Goal: Transaction & Acquisition: Purchase product/service

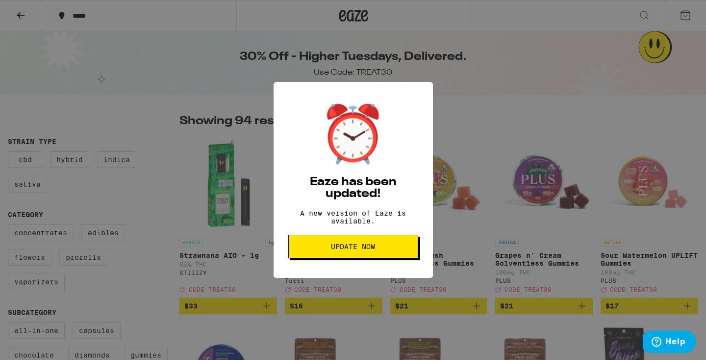
click at [364, 250] on span "Update Now" at bounding box center [353, 246] width 44 height 7
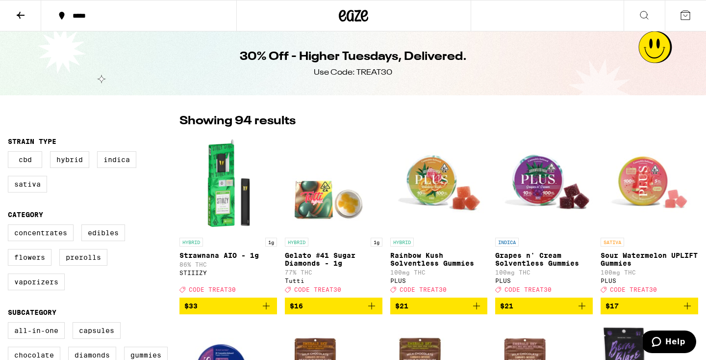
click at [667, 312] on span "$17" at bounding box center [650, 306] width 88 height 12
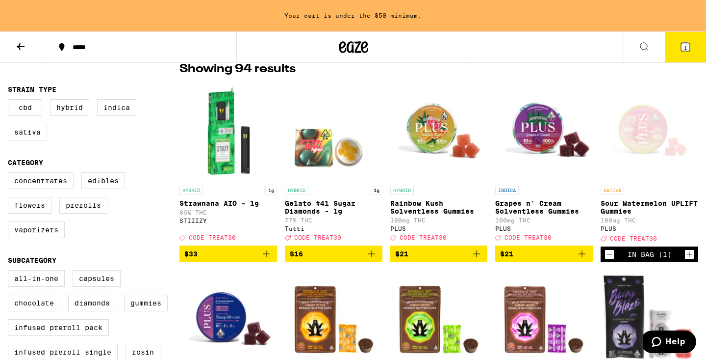
scroll to position [94, 0]
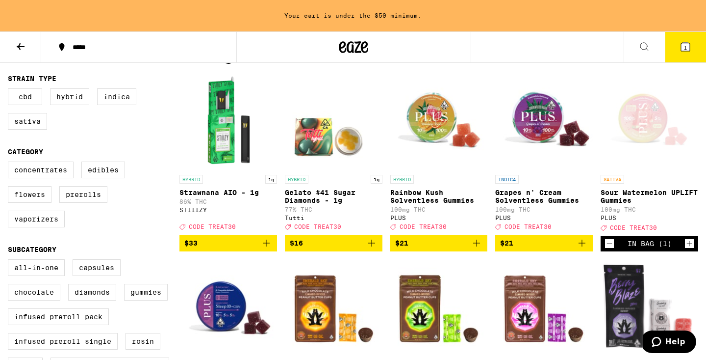
click at [251, 249] on span "$33" at bounding box center [228, 243] width 88 height 12
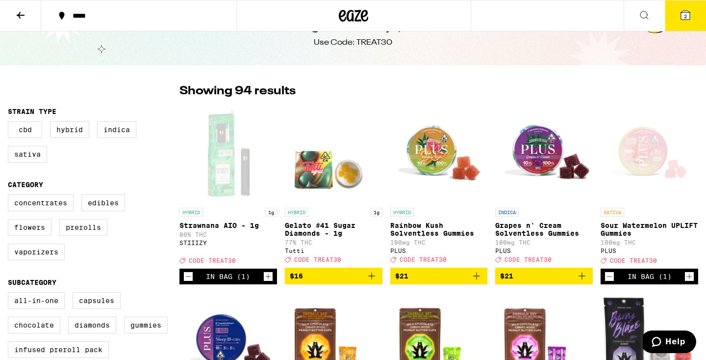
scroll to position [17, 0]
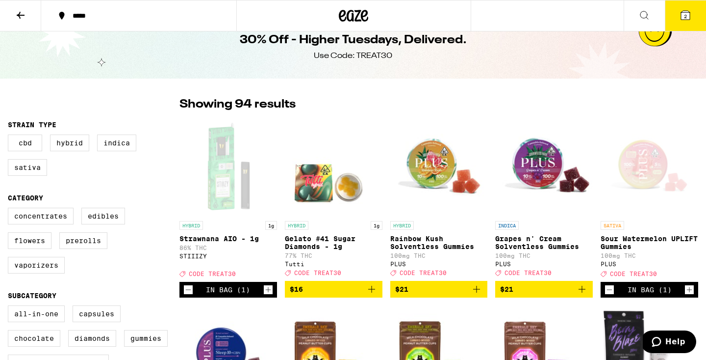
click at [692, 18] on button "2" at bounding box center [685, 15] width 41 height 30
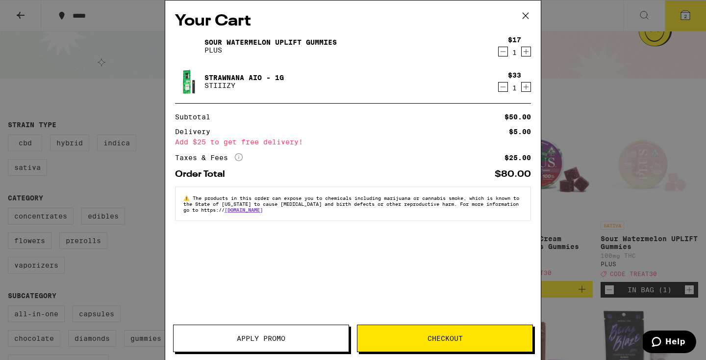
click at [255, 339] on span "Apply Promo" at bounding box center [261, 338] width 49 height 7
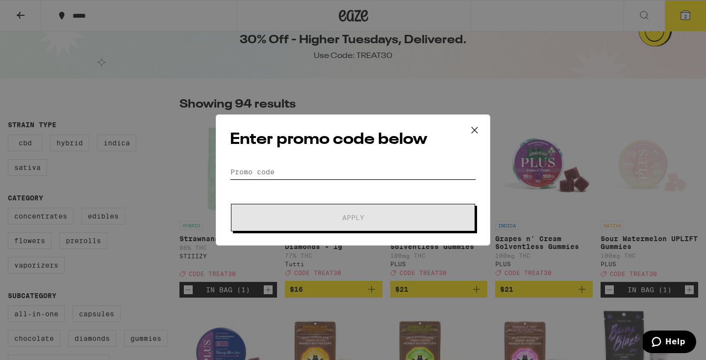
click at [288, 171] on input "Promo Code" at bounding box center [353, 171] width 246 height 15
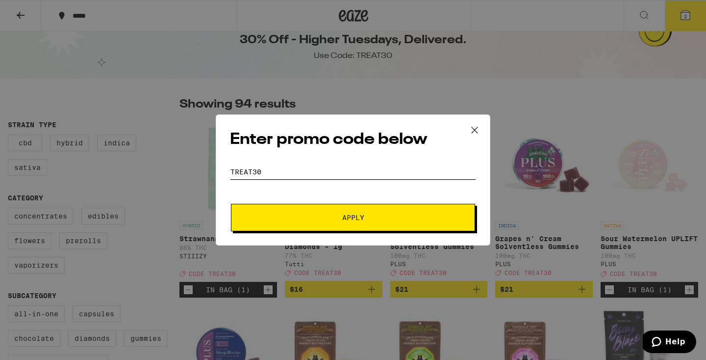
type input "treat30"
click at [307, 217] on span "Apply" at bounding box center [353, 217] width 177 height 7
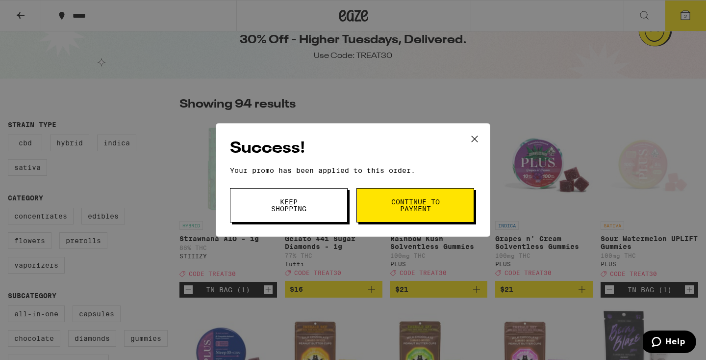
click at [376, 206] on button "Continue to payment" at bounding box center [416, 205] width 118 height 34
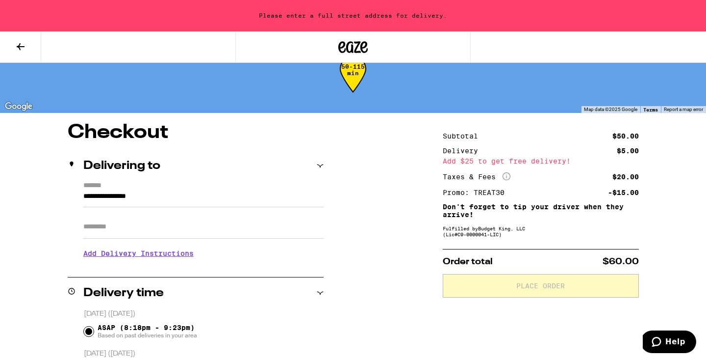
scroll to position [26, 0]
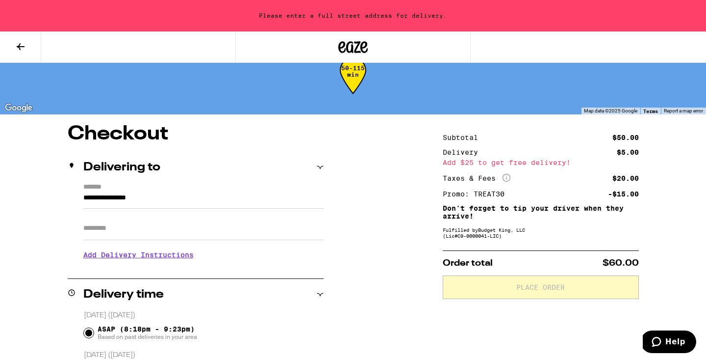
click at [158, 196] on input "**********" at bounding box center [203, 200] width 240 height 17
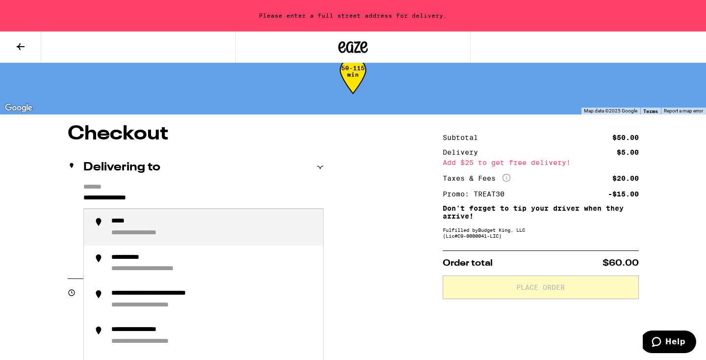
click at [158, 196] on input "**********" at bounding box center [203, 200] width 240 height 17
click at [211, 227] on div "**********" at bounding box center [213, 227] width 204 height 21
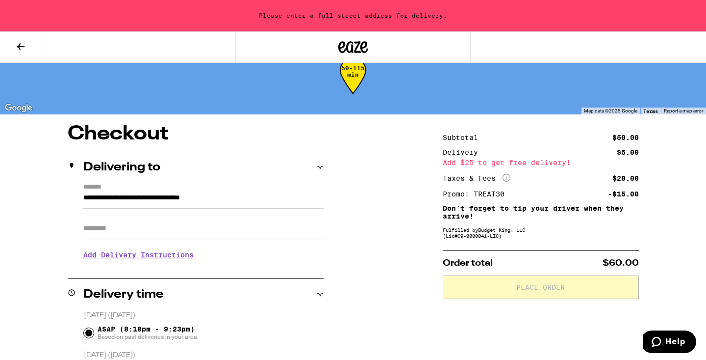
type input "**********"
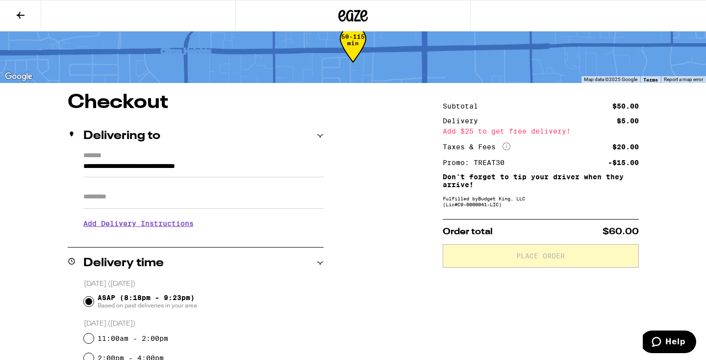
click at [148, 198] on input "Apt/Suite" at bounding box center [203, 197] width 240 height 24
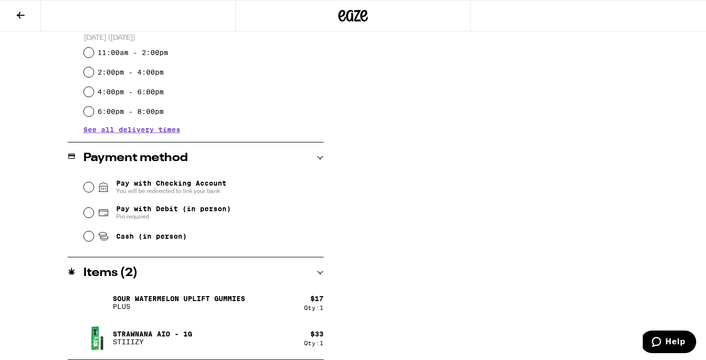
scroll to position [320, 0]
type input "**"
click at [167, 209] on span "Pay with Debit (in person)" at bounding box center [173, 209] width 115 height 8
click at [94, 209] on input "Pay with Debit (in person) Pin required" at bounding box center [89, 213] width 10 height 10
radio input "true"
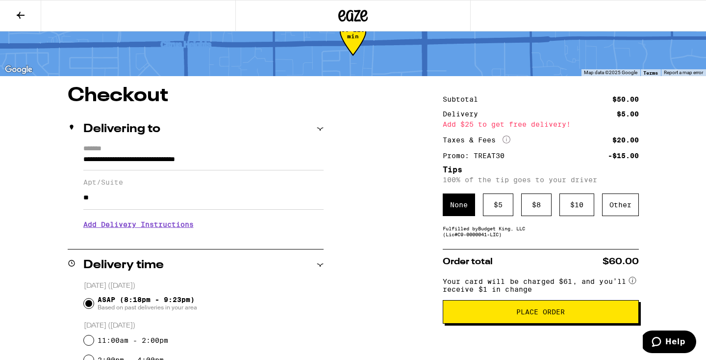
scroll to position [35, 0]
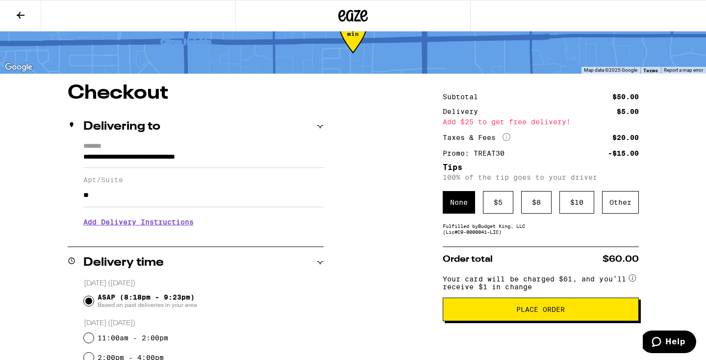
click at [502, 312] on span "Place Order" at bounding box center [541, 309] width 180 height 7
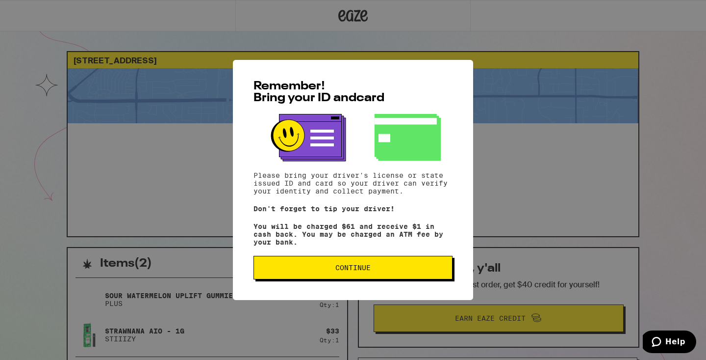
click at [390, 263] on button "Continue" at bounding box center [353, 268] width 199 height 24
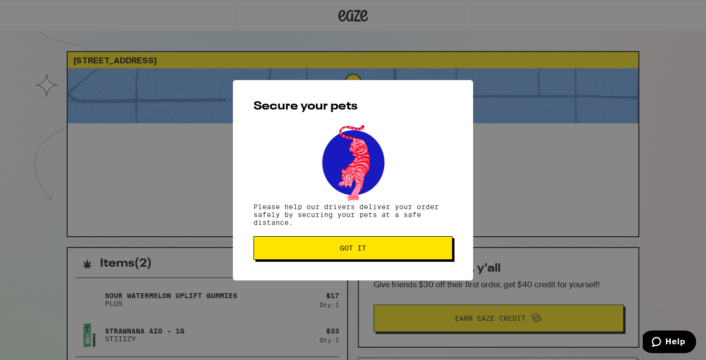
click at [382, 251] on span "Got it" at bounding box center [353, 247] width 182 height 7
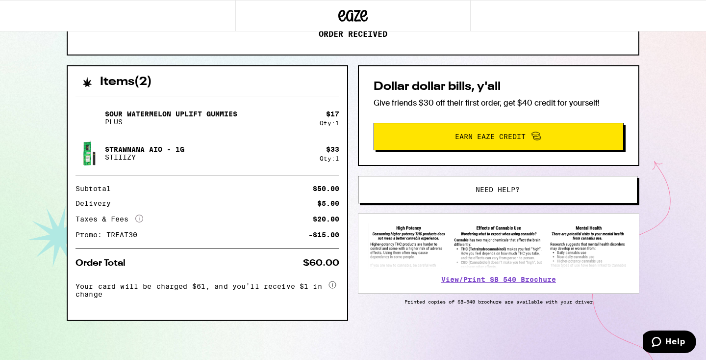
scroll to position [184, 0]
drag, startPoint x: 192, startPoint y: 281, endPoint x: 220, endPoint y: 302, distance: 35.3
click at [220, 303] on div "Your card will be charged $61, and you’ll receive $1 in change" at bounding box center [208, 292] width 264 height 26
click at [220, 302] on div "Your card will be charged $61, and you’ll receive $1 in change" at bounding box center [208, 292] width 264 height 26
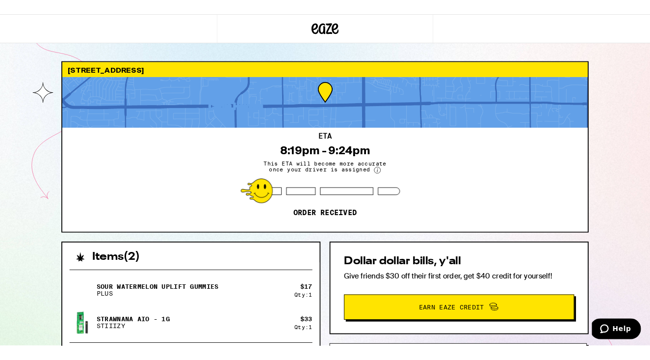
scroll to position [0, 0]
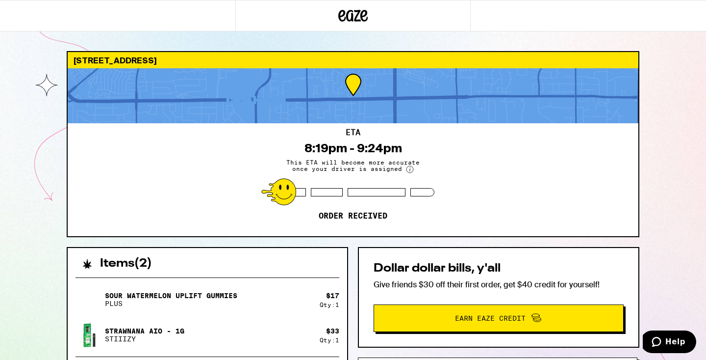
drag, startPoint x: 147, startPoint y: 61, endPoint x: 240, endPoint y: 72, distance: 93.8
click at [239, 72] on div "[STREET_ADDRESS] ETA 8:19pm - 9:24pm This ETA will become more accurate once yo…" at bounding box center [353, 144] width 573 height 186
click at [223, 194] on div "ETA 8:19pm - 9:24pm This ETA will become more accurate once your driver is assi…" at bounding box center [353, 179] width 571 height 113
